Goal: Check status: Check status

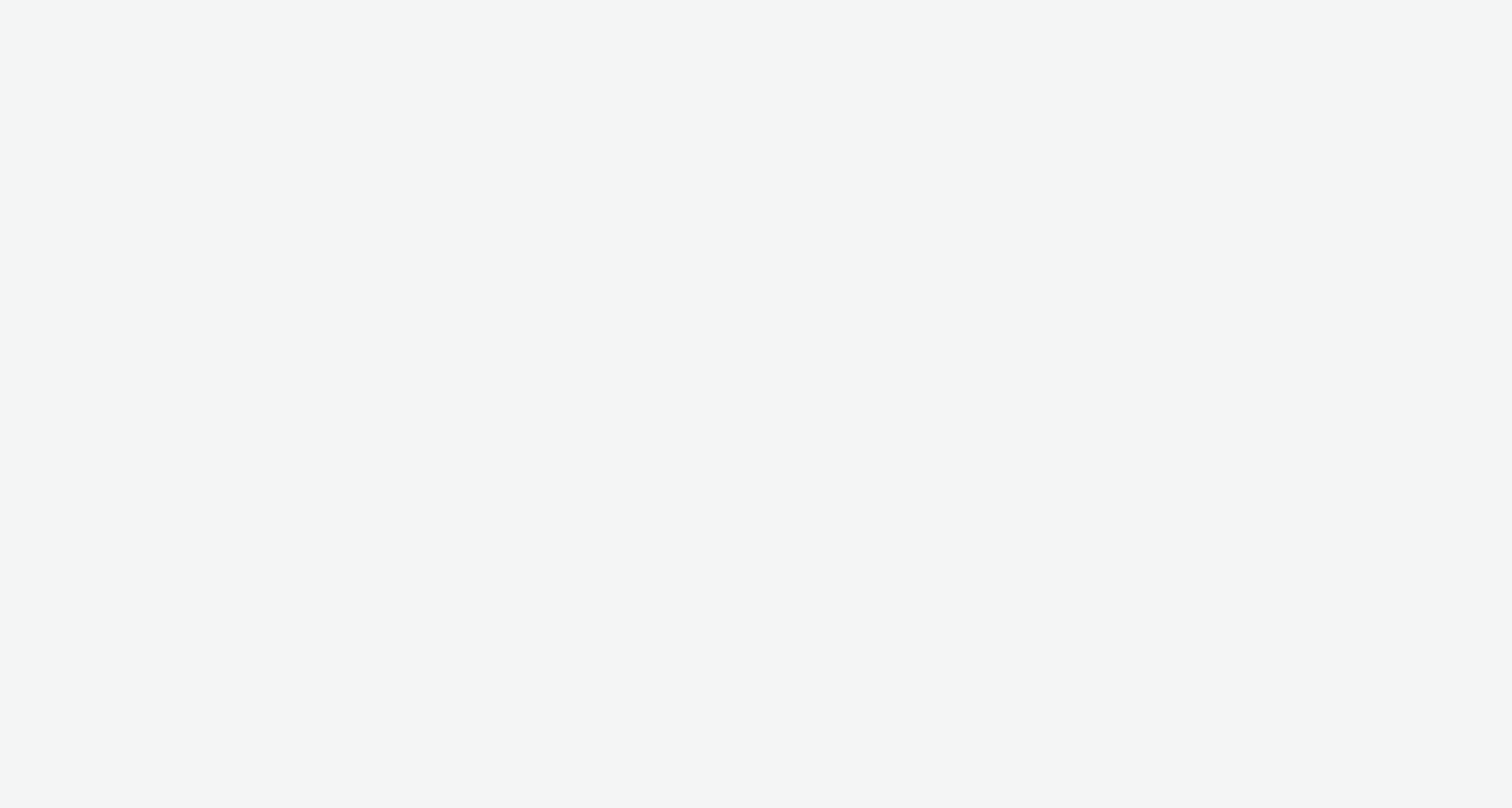
select select "11a7df10-284f-415c-b52a-427acf4c31ae"
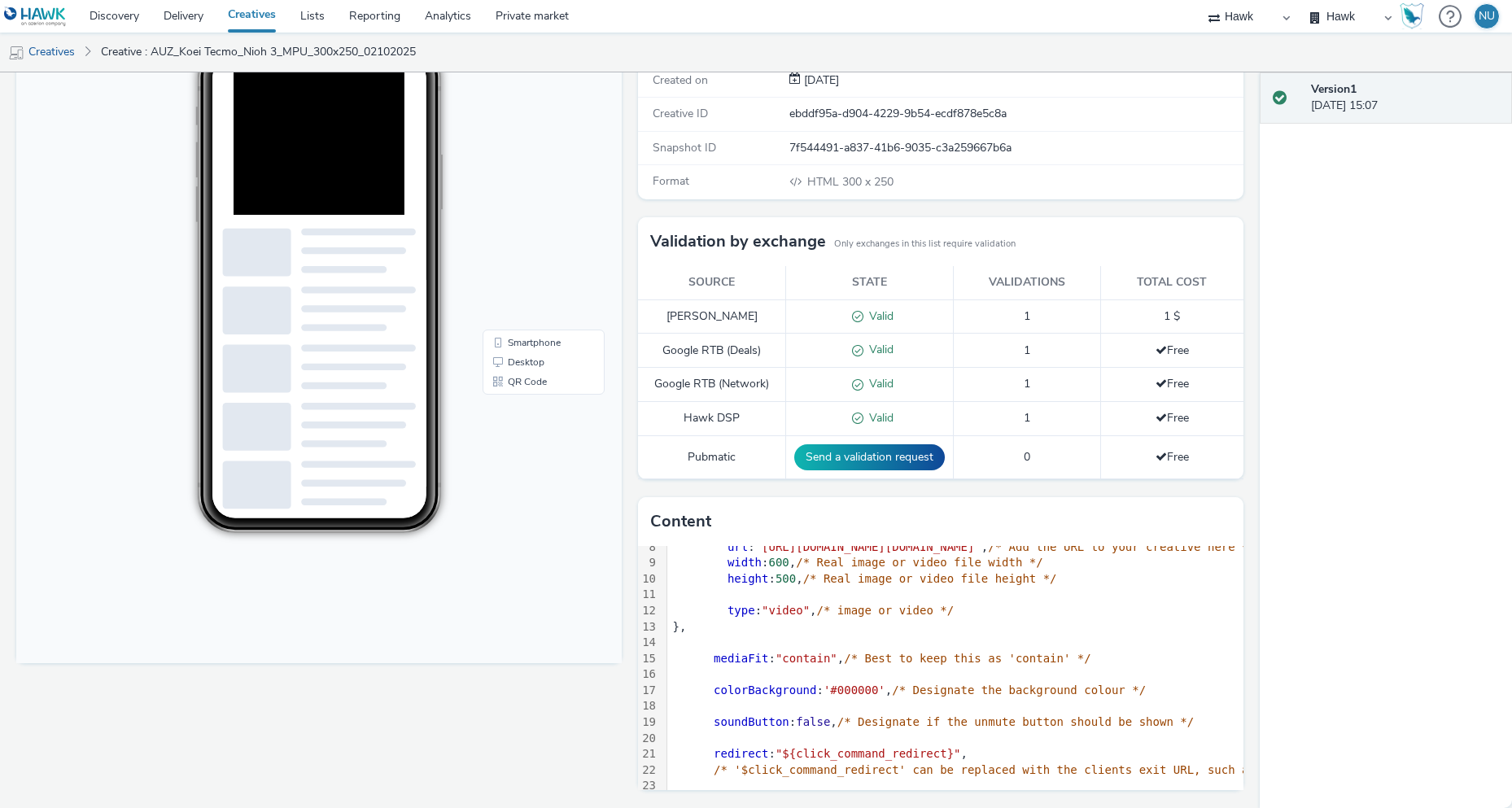
scroll to position [162, 0]
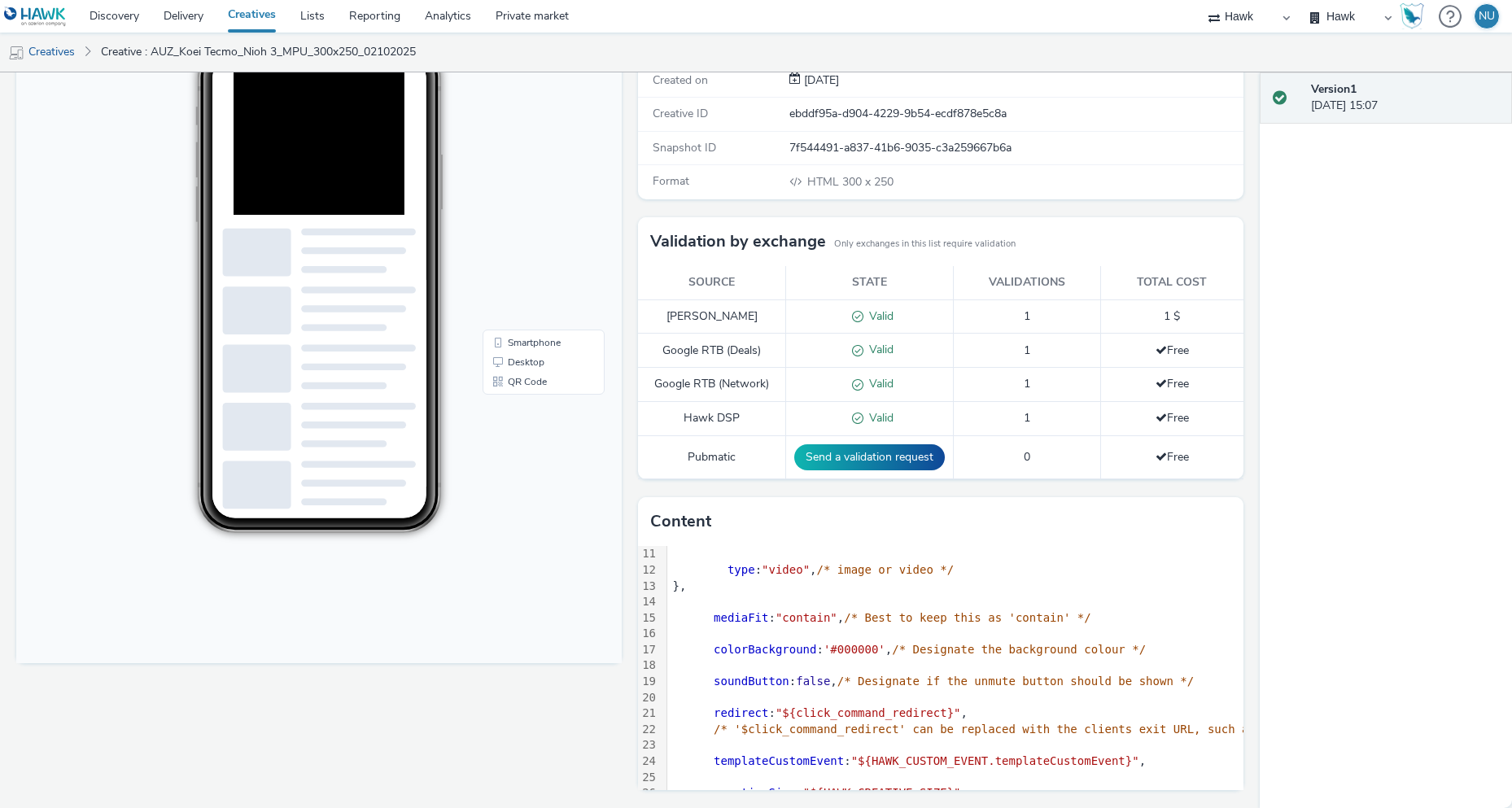
drag, startPoint x: 461, startPoint y: 777, endPoint x: 454, endPoint y: 765, distance: 13.9
click at [461, 777] on div "Fullscreen" at bounding box center [323, 402] width 613 height 813
click at [477, 670] on div "Fullscreen" at bounding box center [323, 402] width 613 height 813
click at [392, 644] on body "20:17 Smartphone Desktop QR Code" at bounding box center [319, 330] width 606 height 667
click at [394, 674] on div "Fullscreen" at bounding box center [323, 402] width 613 height 813
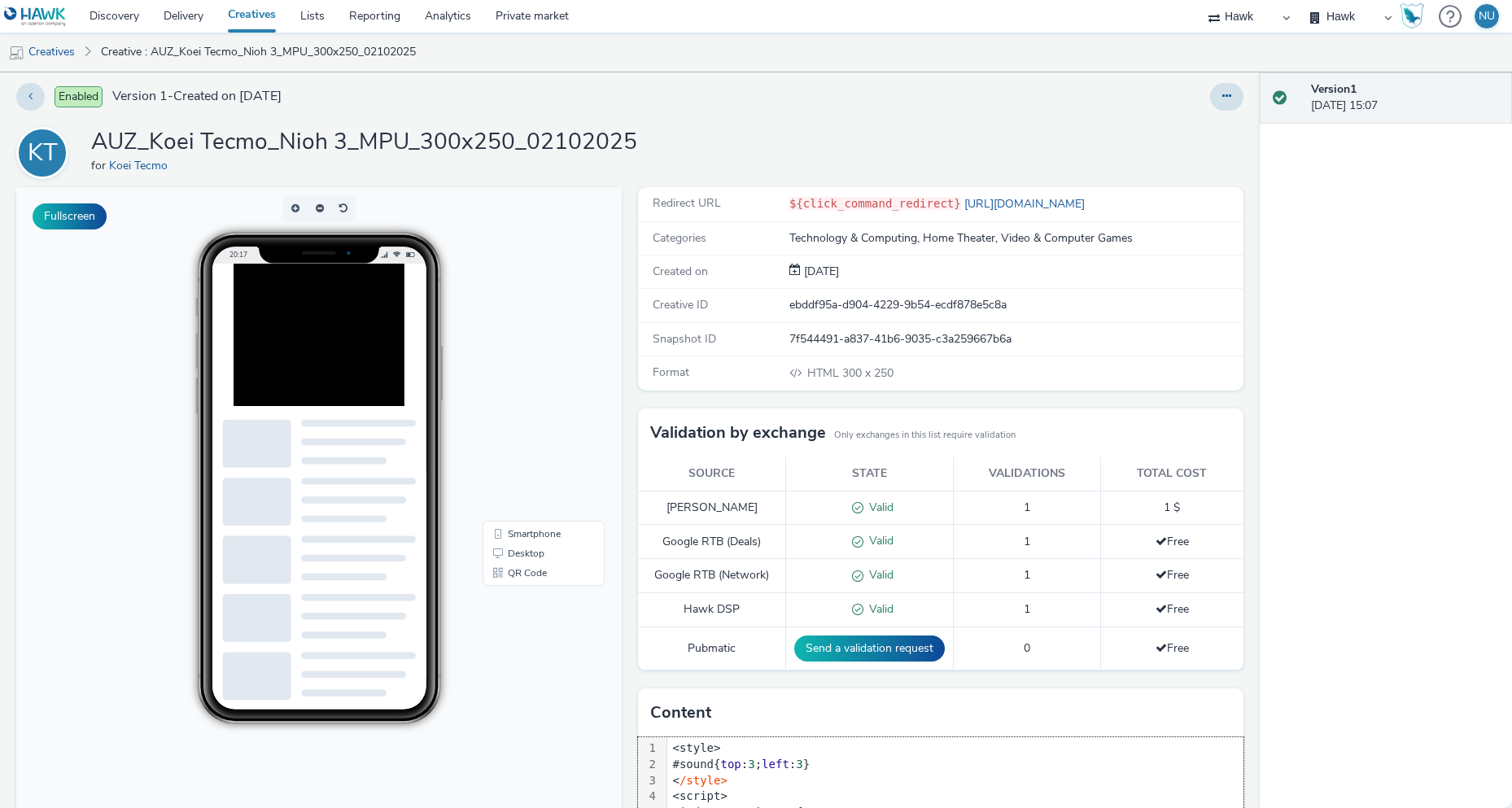
scroll to position [0, 0]
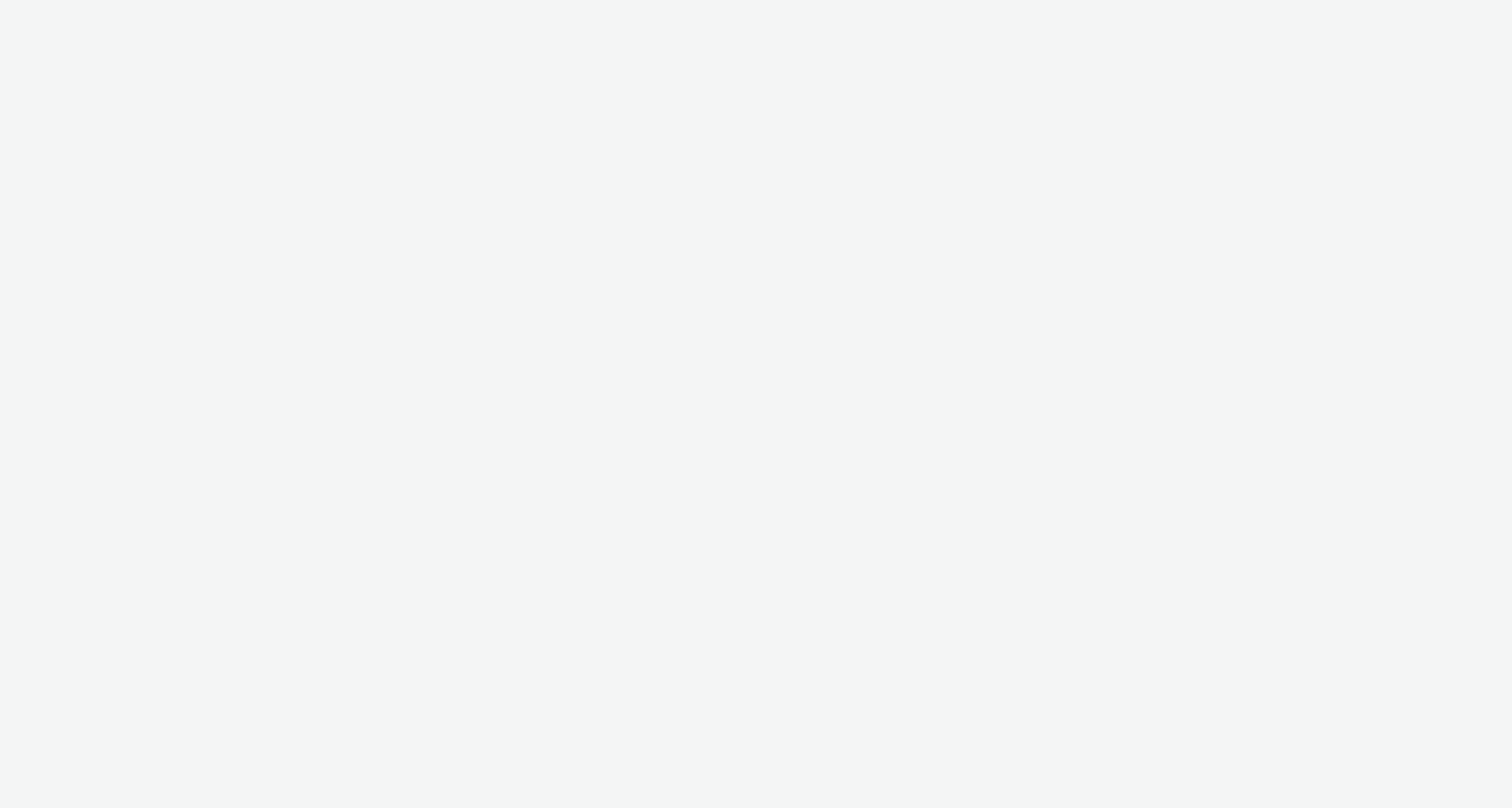
select select "11a7df10-284f-415c-b52a-427acf4c31ae"
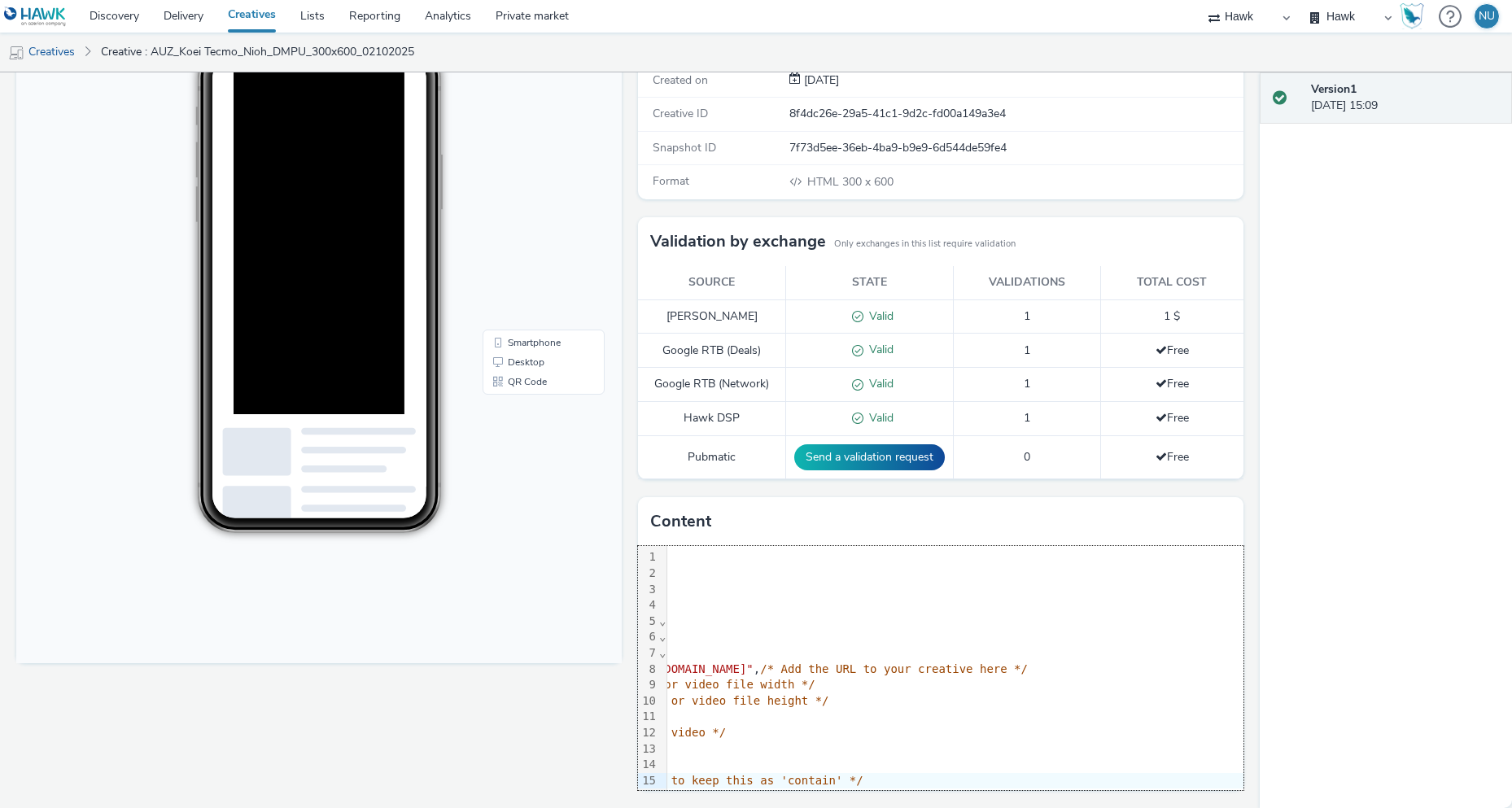
scroll to position [0, 260]
click at [1054, 49] on ul "Creatives Creative : AUZ_Koei Tecmo_Nioh_DMPU_300x600_02102025" at bounding box center [756, 51] width 1512 height 39
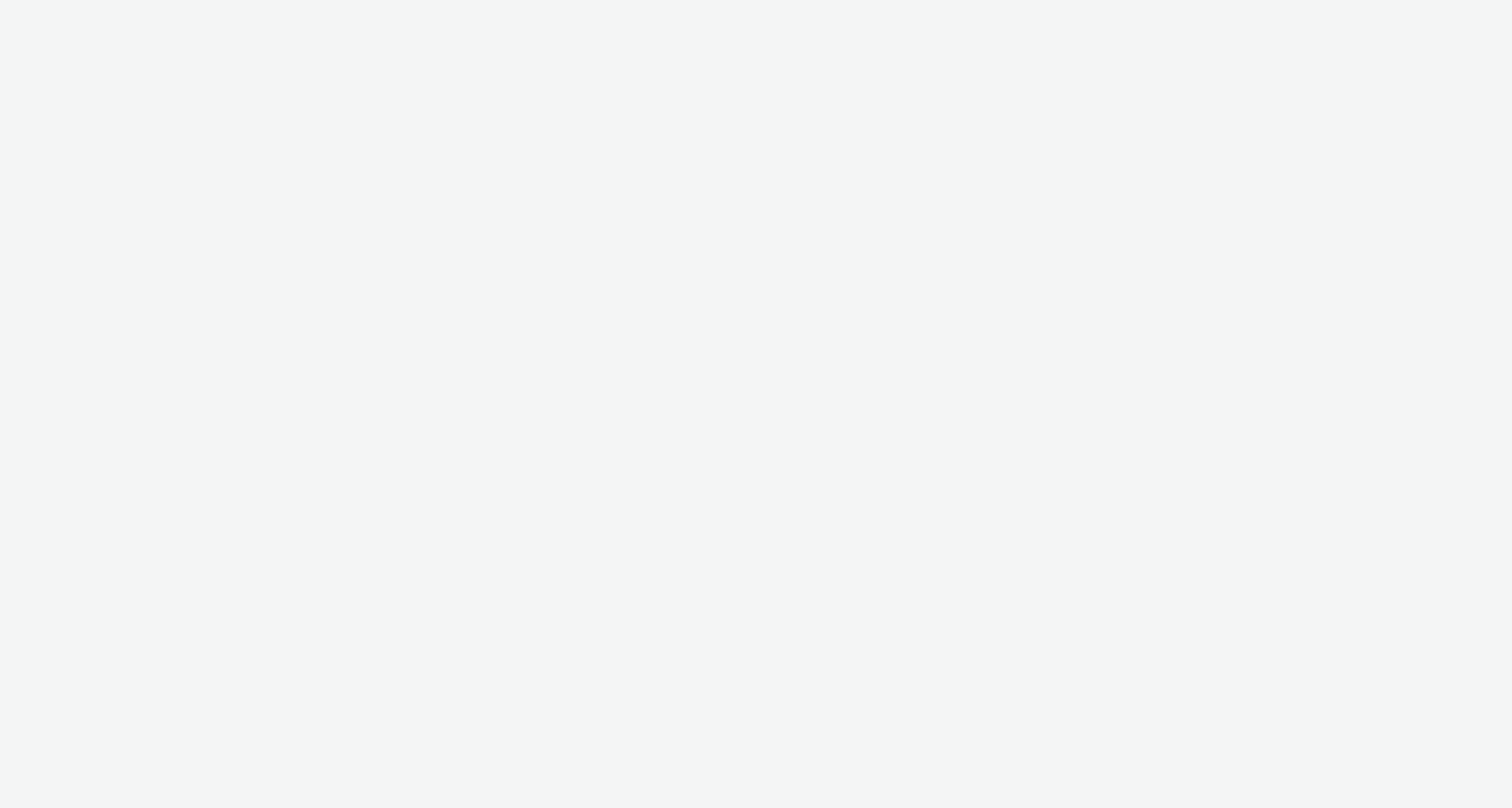
select select "11a7df10-284f-415c-b52a-427acf4c31ae"
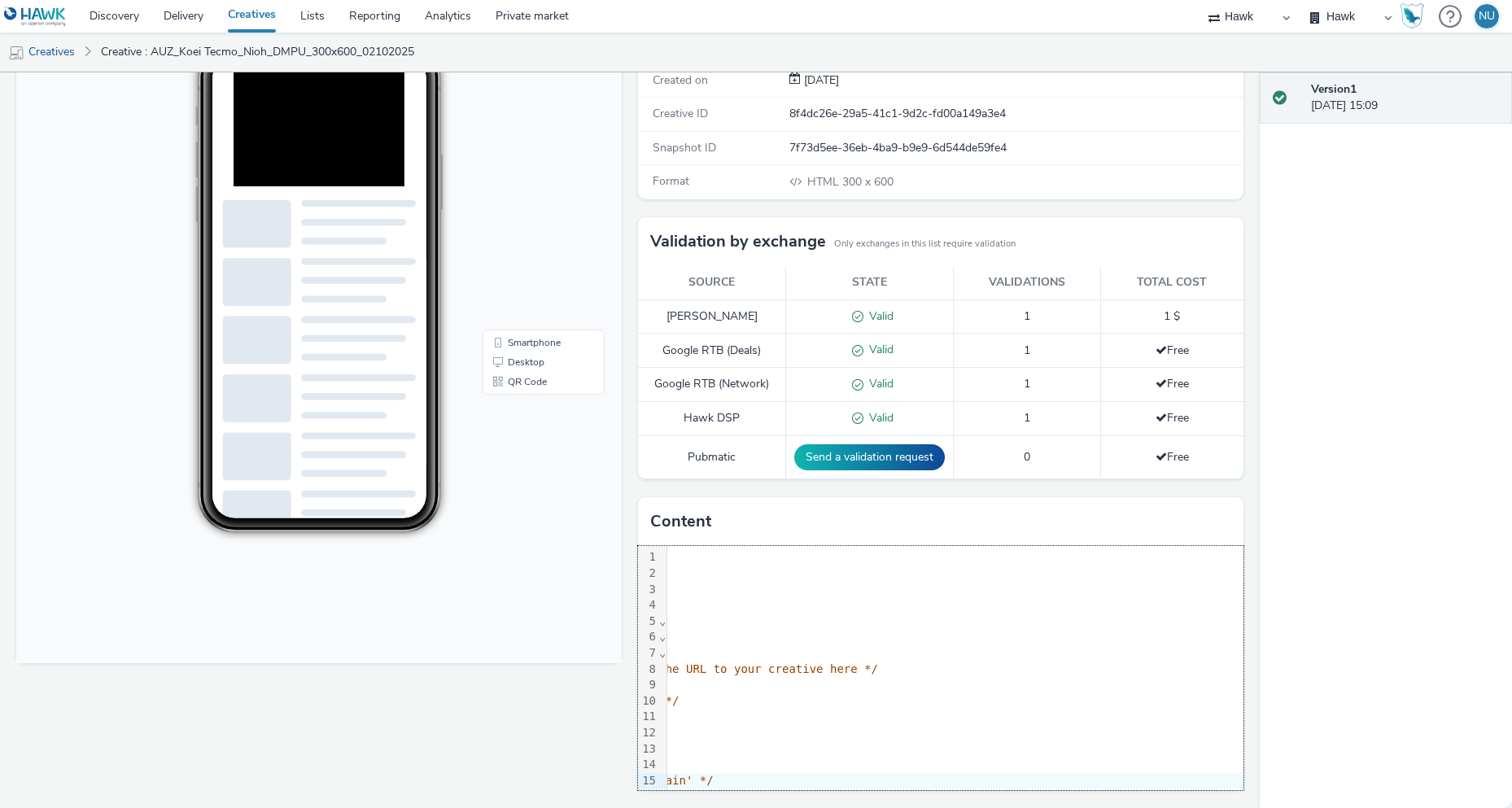
scroll to position [0, 425]
